Goal: Task Accomplishment & Management: Manage account settings

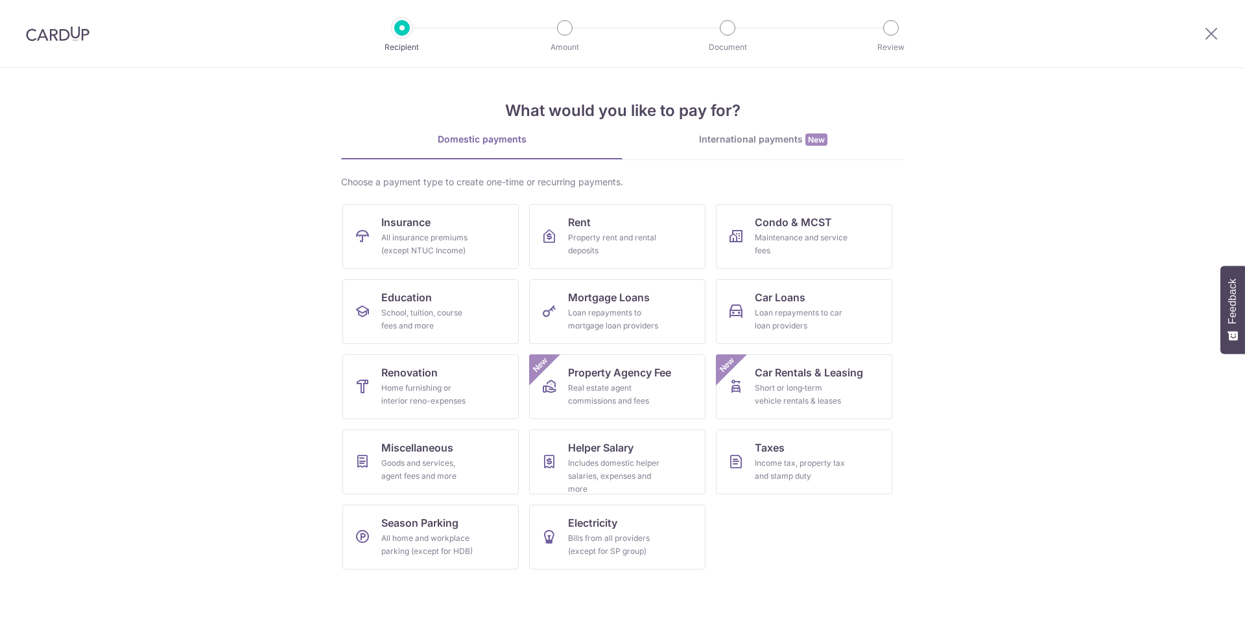
scroll to position [0, 0]
drag, startPoint x: 1214, startPoint y: 33, endPoint x: 456, endPoint y: 307, distance: 805.4
click at [1214, 33] on icon at bounding box center [1211, 33] width 16 height 16
